Goal: Download file/media

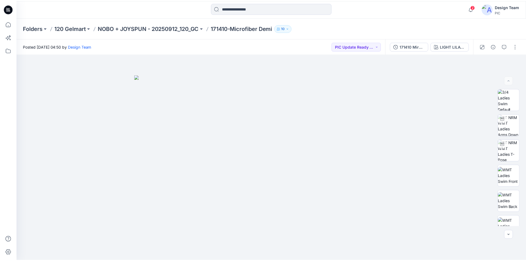
scroll to position [207, 0]
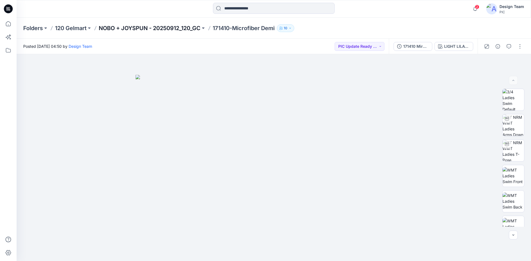
click at [176, 30] on p "NOBO + JOYSPUN - 20250912_120_GC" at bounding box center [150, 28] width 102 height 8
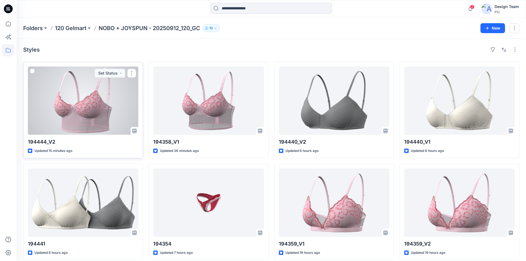
click at [82, 112] on div at bounding box center [83, 101] width 111 height 68
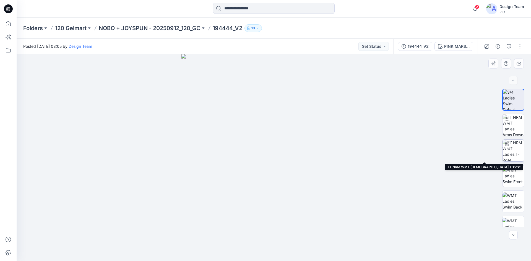
click at [512, 149] on img at bounding box center [513, 151] width 22 height 22
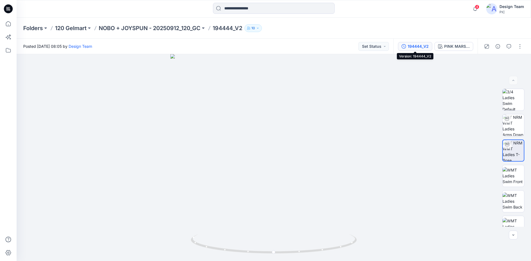
click at [417, 47] on div "194444_V2" at bounding box center [417, 46] width 21 height 6
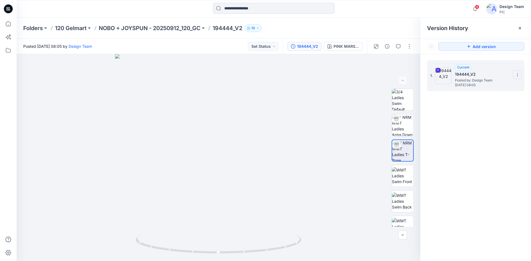
click at [518, 74] on icon at bounding box center [517, 75] width 4 height 4
click at [473, 82] on div "Download Source BW File" at bounding box center [487, 85] width 64 height 11
click at [244, 179] on div at bounding box center [218, 157] width 403 height 207
